Goal: Share content: Share content

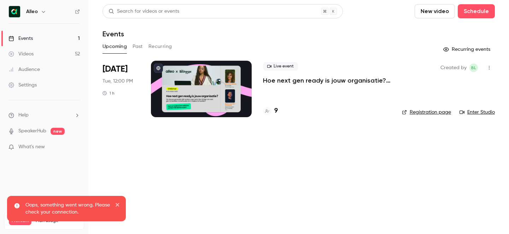
click at [41, 9] on icon "button" at bounding box center [44, 12] width 6 height 6
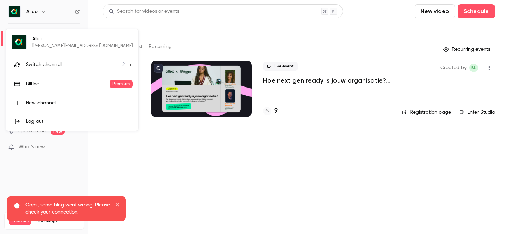
click at [63, 61] on div "Switch channel 2" at bounding box center [75, 64] width 99 height 7
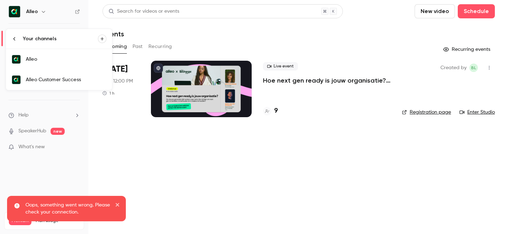
click at [68, 76] on link "Alleo Customer Success" at bounding box center [59, 80] width 106 height 21
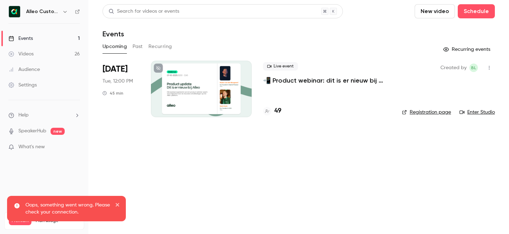
click at [136, 47] on button "Past" at bounding box center [138, 46] width 10 height 11
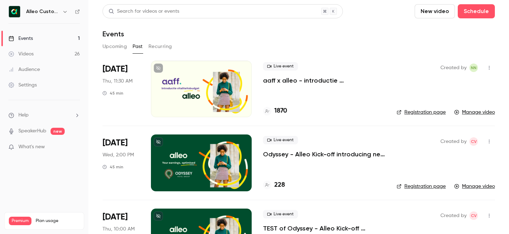
click at [322, 80] on p "aaff x alleo - introductie vitaliteitsbudget" at bounding box center [324, 80] width 122 height 8
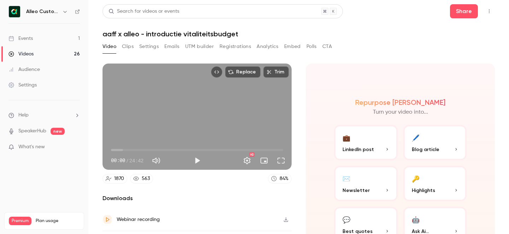
scroll to position [16, 0]
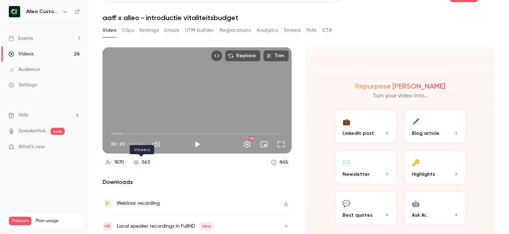
click at [142, 163] on div "563" at bounding box center [146, 162] width 8 height 7
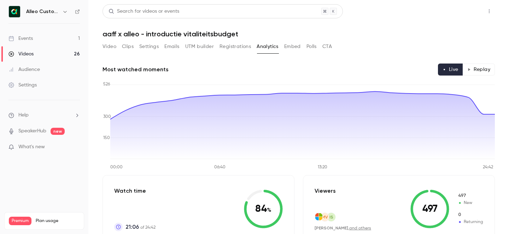
click at [462, 12] on button "Share" at bounding box center [464, 11] width 28 height 14
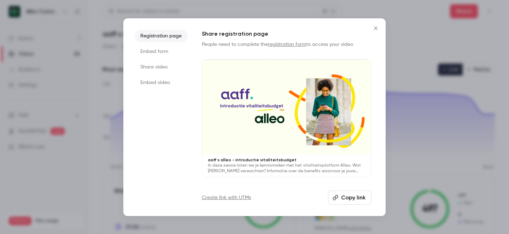
click at [164, 65] on li "Share video" at bounding box center [161, 67] width 53 height 13
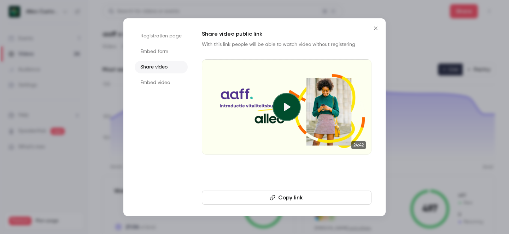
click at [290, 108] on icon at bounding box center [286, 106] width 11 height 11
click at [377, 27] on icon "Close" at bounding box center [375, 28] width 3 height 3
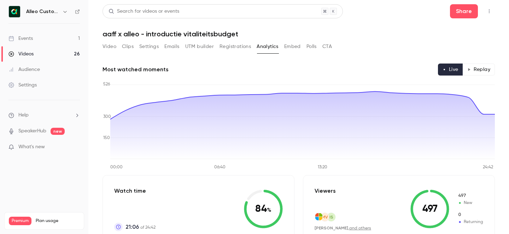
click at [223, 42] on button "Registrations" at bounding box center [235, 46] width 31 height 11
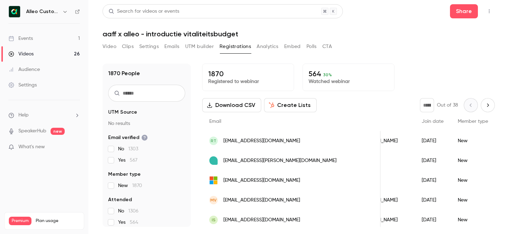
scroll to position [0, 69]
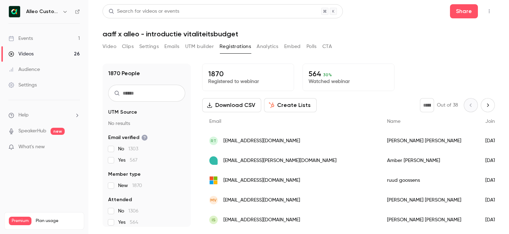
scroll to position [62, 0]
